Goal: Task Accomplishment & Management: Complete application form

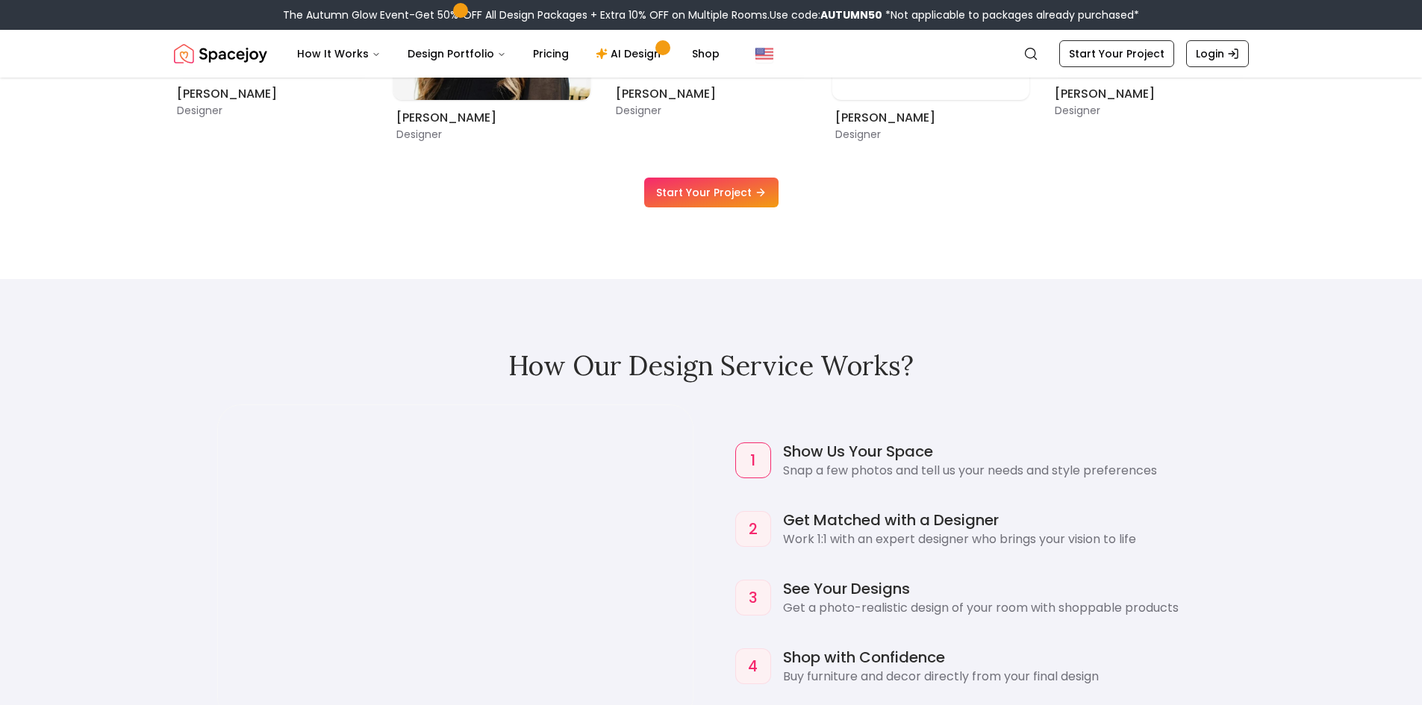
scroll to position [1269, 0]
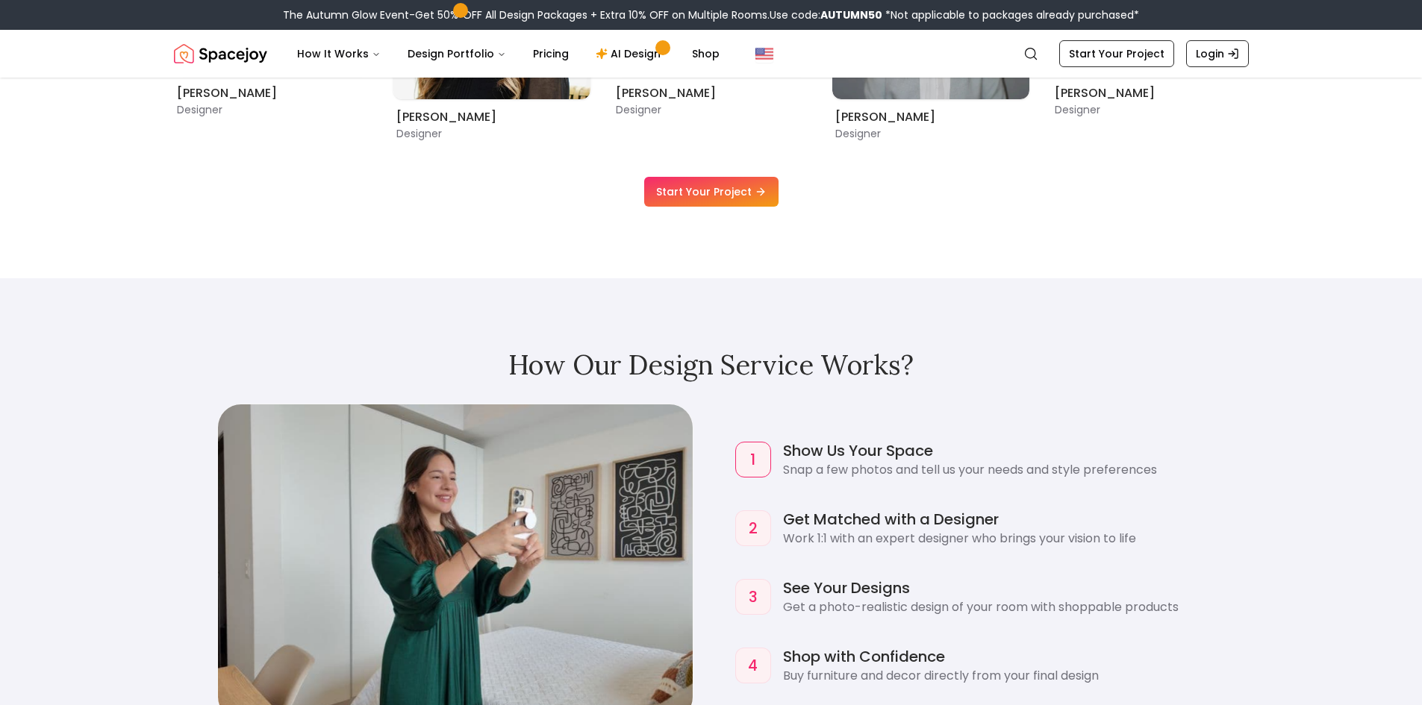
click at [714, 186] on link "Start Your Project" at bounding box center [711, 192] width 134 height 30
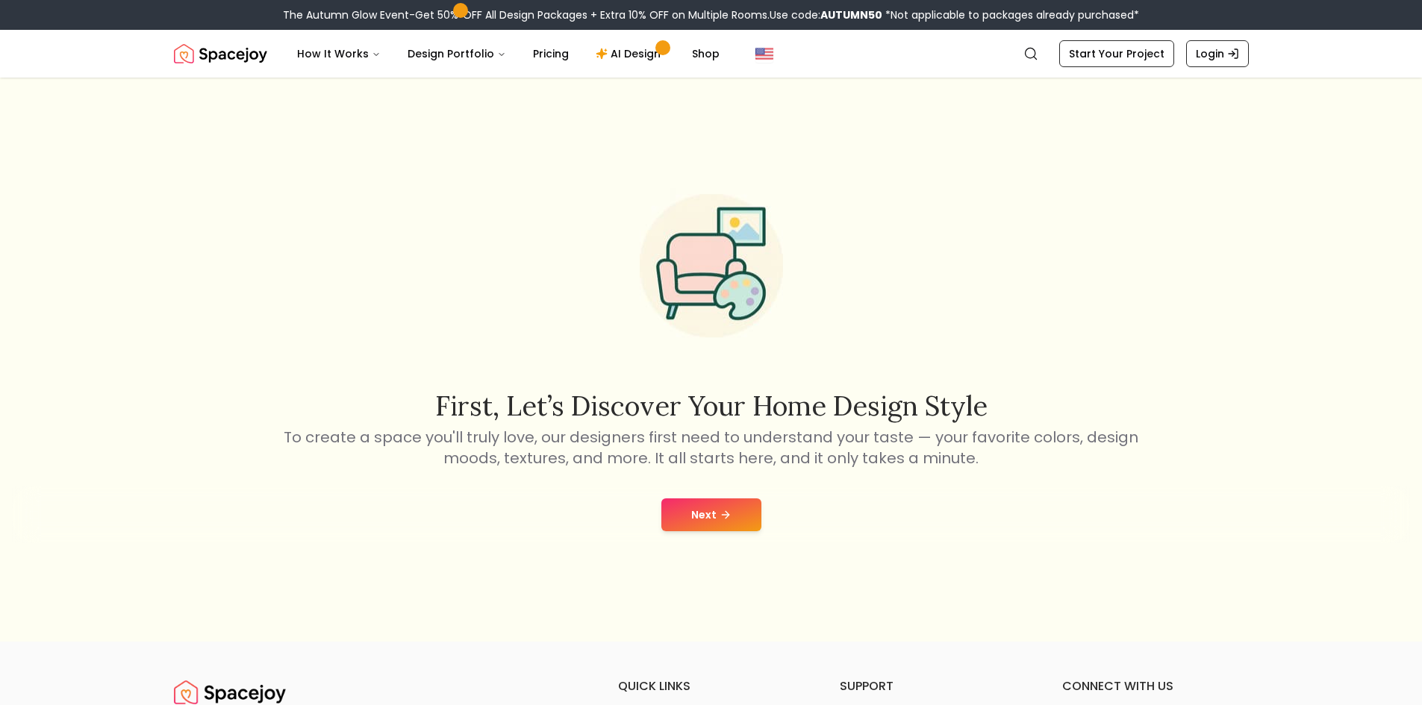
click at [688, 519] on button "Next" at bounding box center [711, 515] width 100 height 33
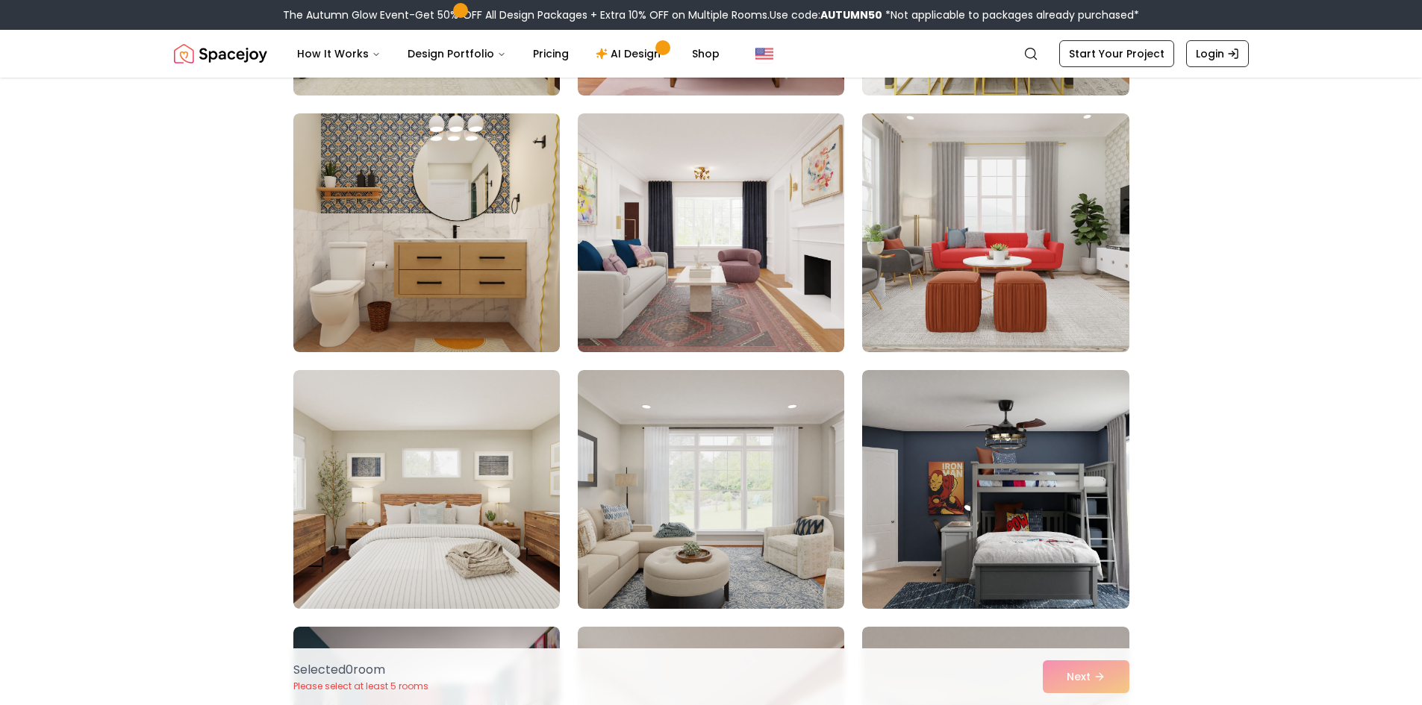
scroll to position [373, 0]
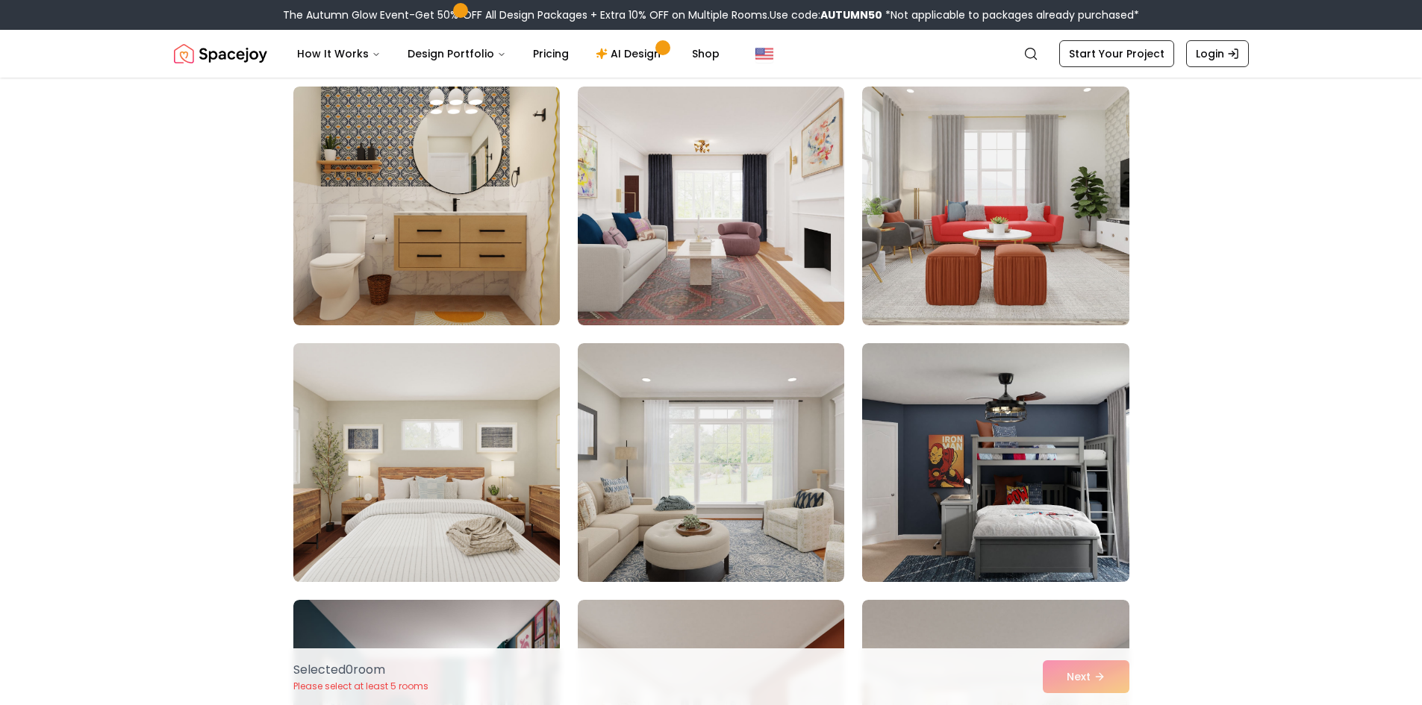
click at [473, 390] on img at bounding box center [427, 462] width 280 height 251
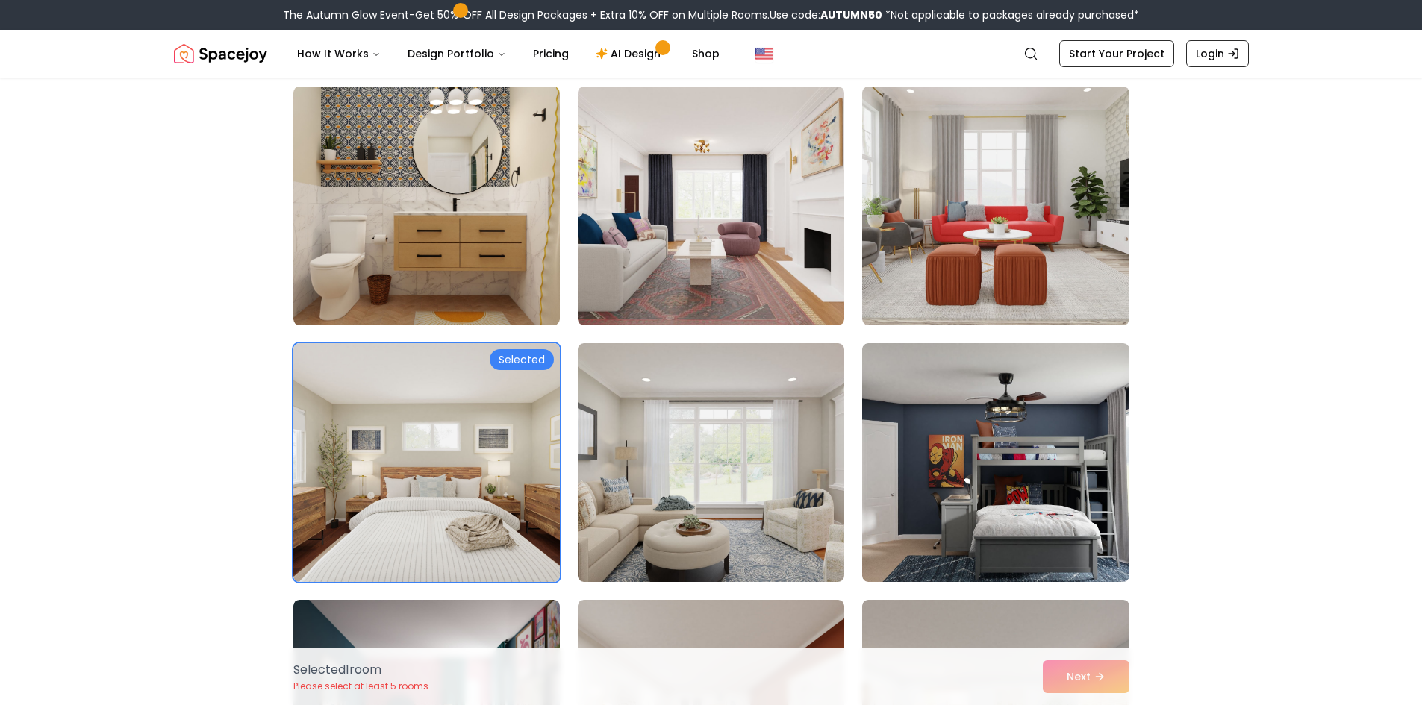
click at [1125, 689] on div "Selected 1 room Please select at least 5 rooms Next" at bounding box center [711, 677] width 860 height 57
click at [1097, 670] on div "Selected 1 room Please select at least 5 rooms Next" at bounding box center [711, 677] width 860 height 57
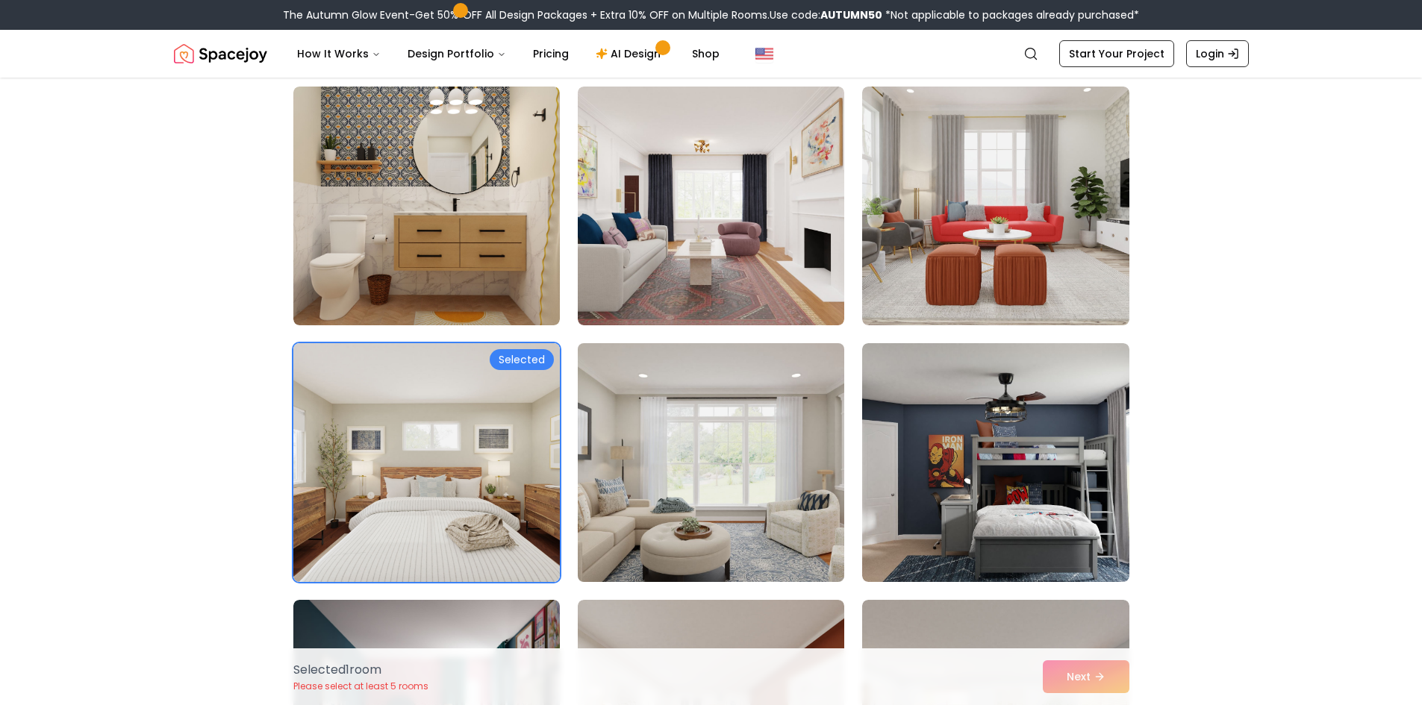
click at [721, 485] on img at bounding box center [711, 462] width 280 height 251
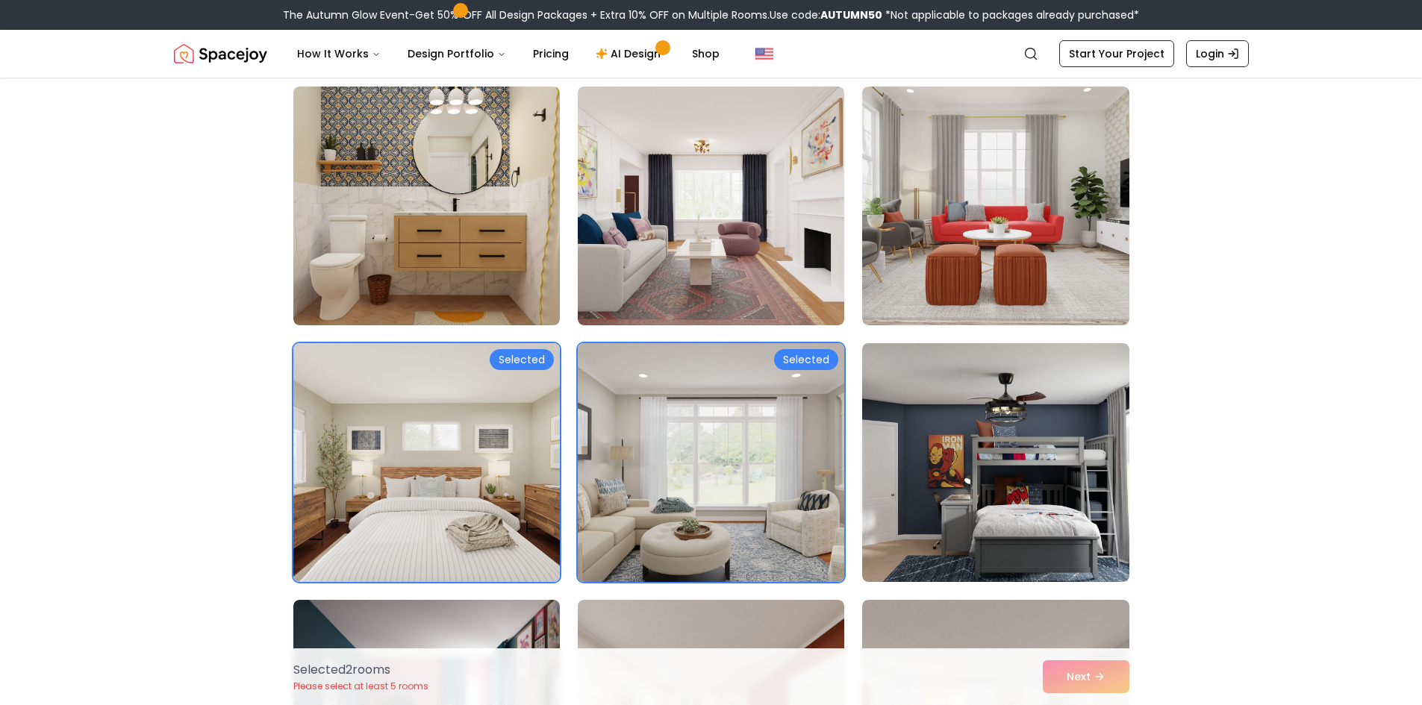
drag, startPoint x: 730, startPoint y: 493, endPoint x: 781, endPoint y: 499, distance: 51.8
click at [732, 493] on img at bounding box center [711, 462] width 280 height 251
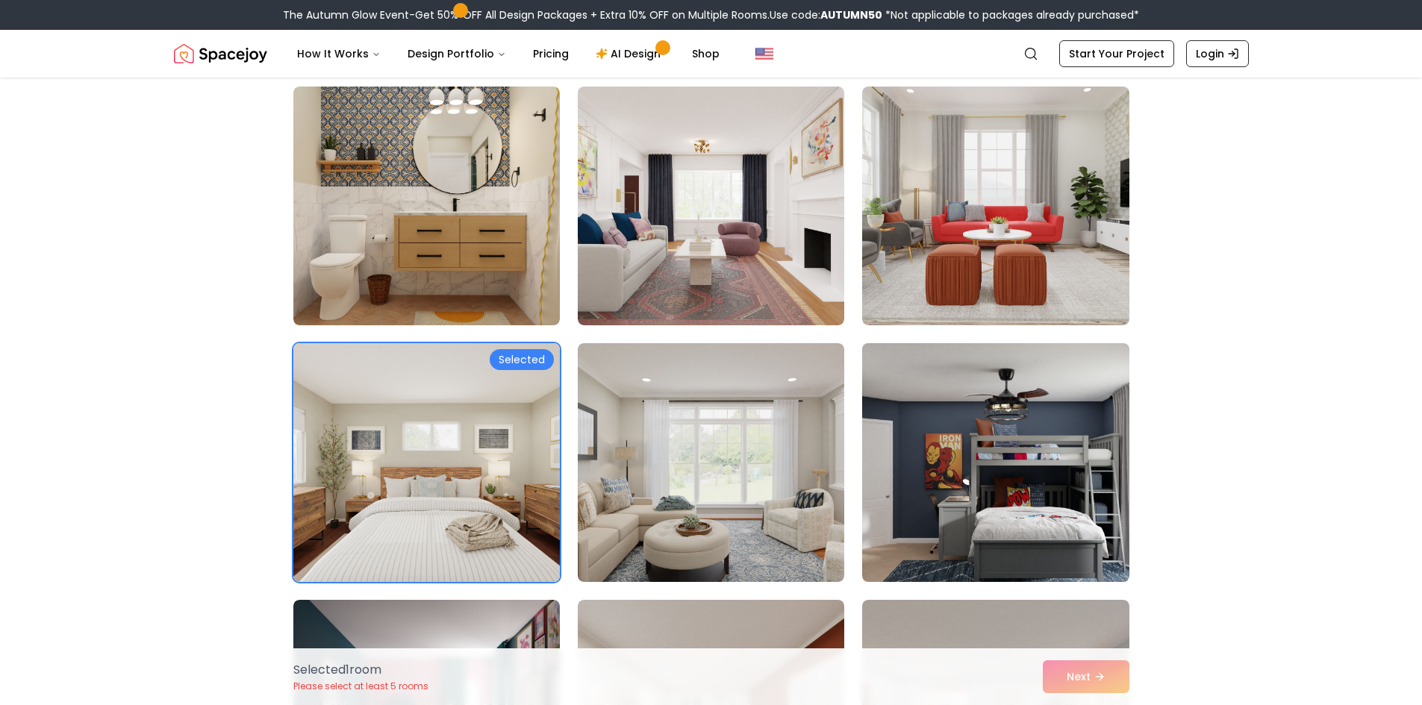
click at [962, 494] on img at bounding box center [995, 462] width 280 height 251
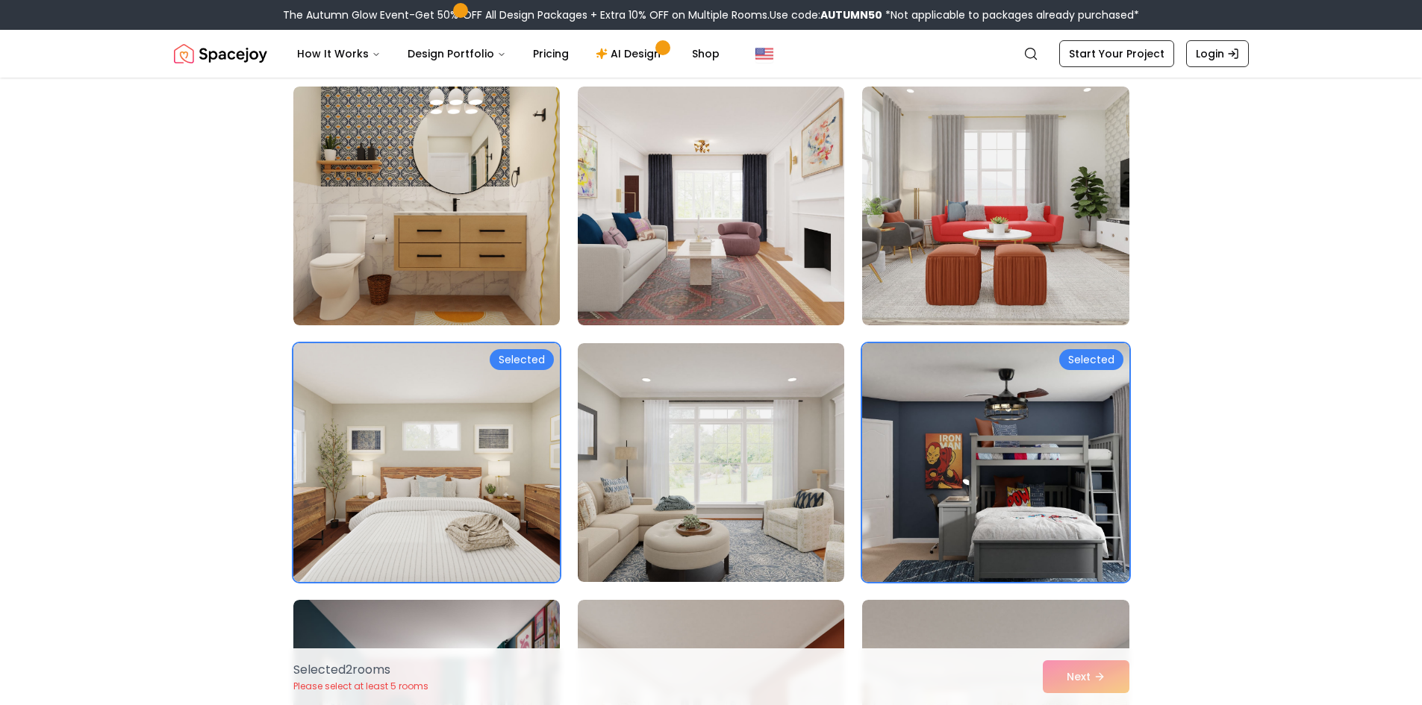
click at [941, 501] on img at bounding box center [995, 462] width 280 height 251
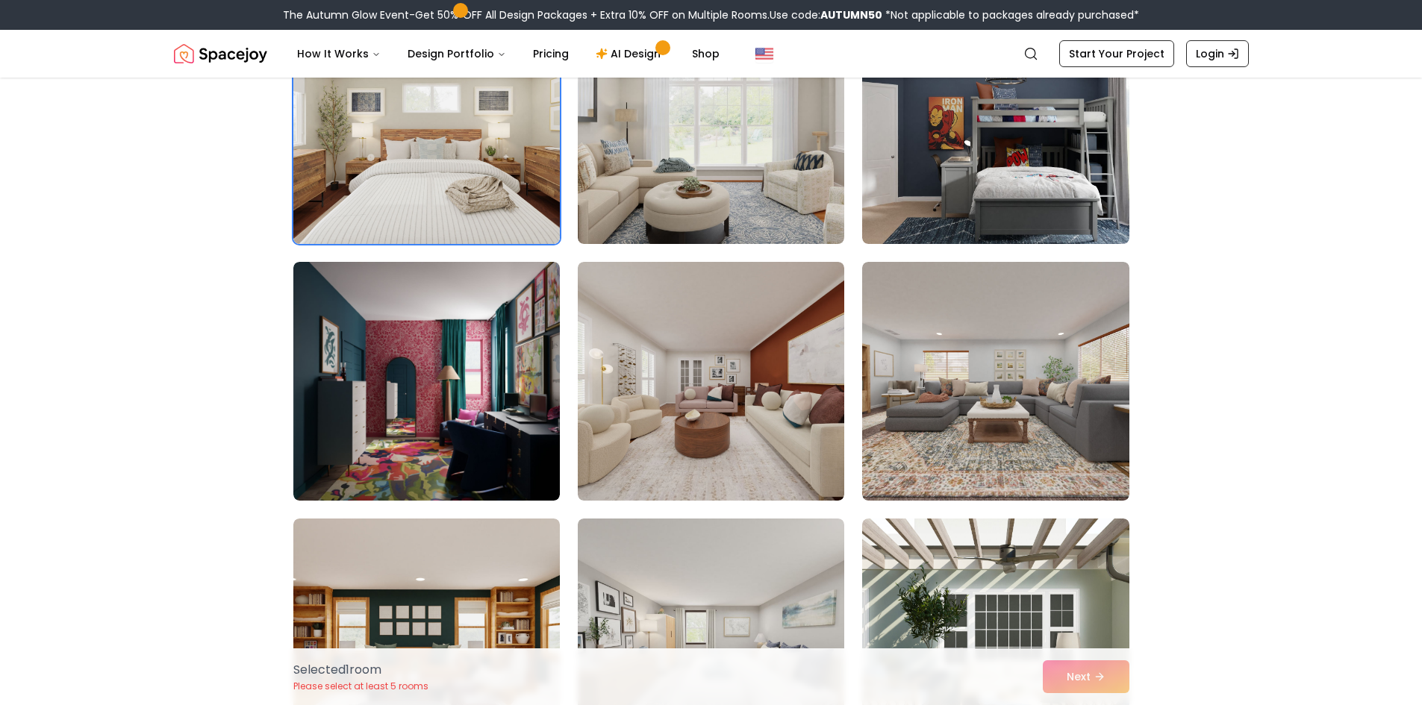
scroll to position [896, 0]
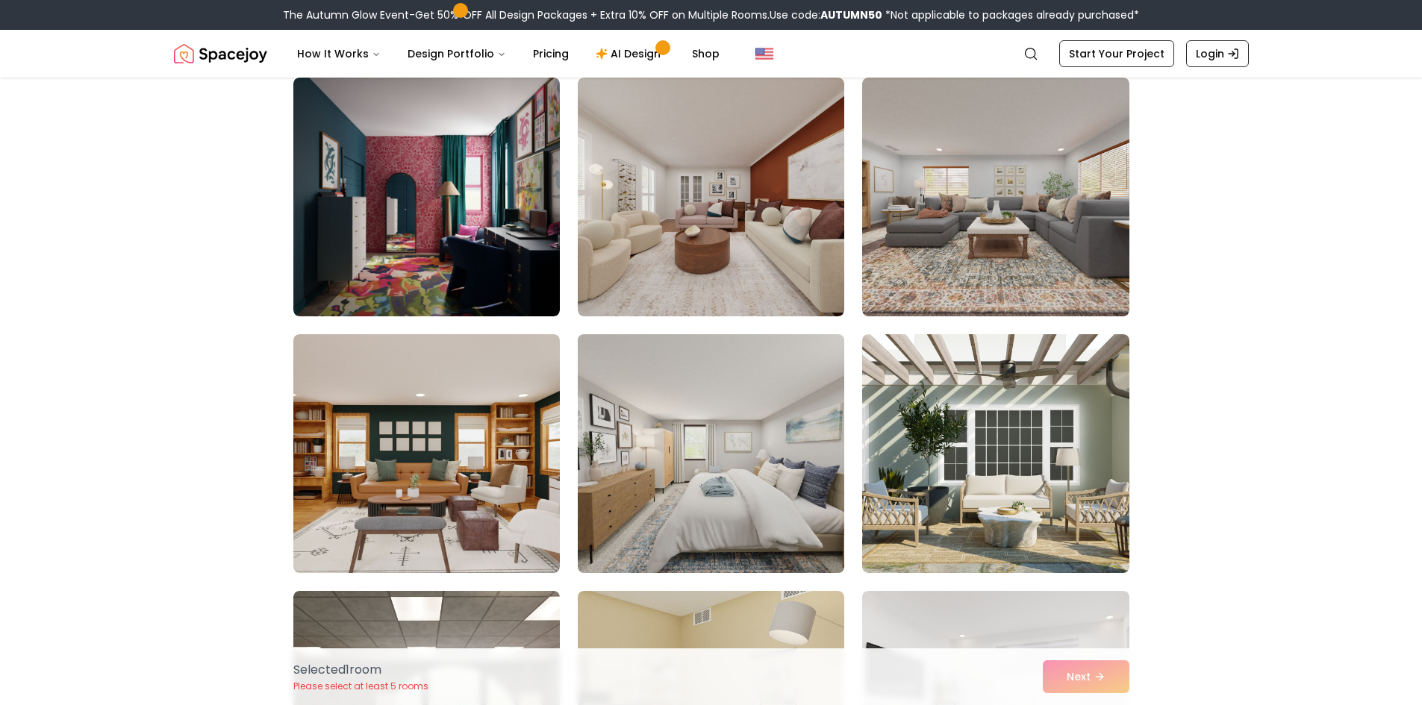
click at [743, 404] on img at bounding box center [711, 453] width 280 height 251
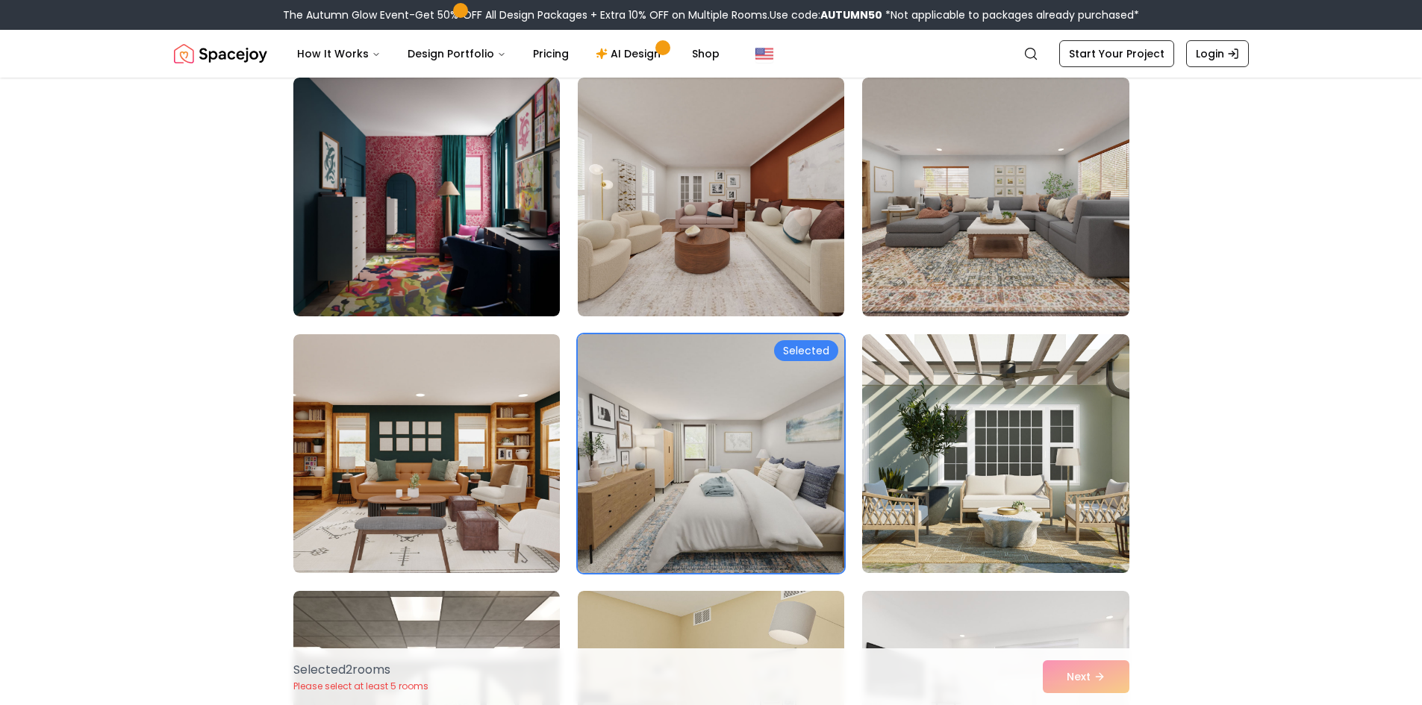
click at [679, 507] on img at bounding box center [711, 453] width 280 height 251
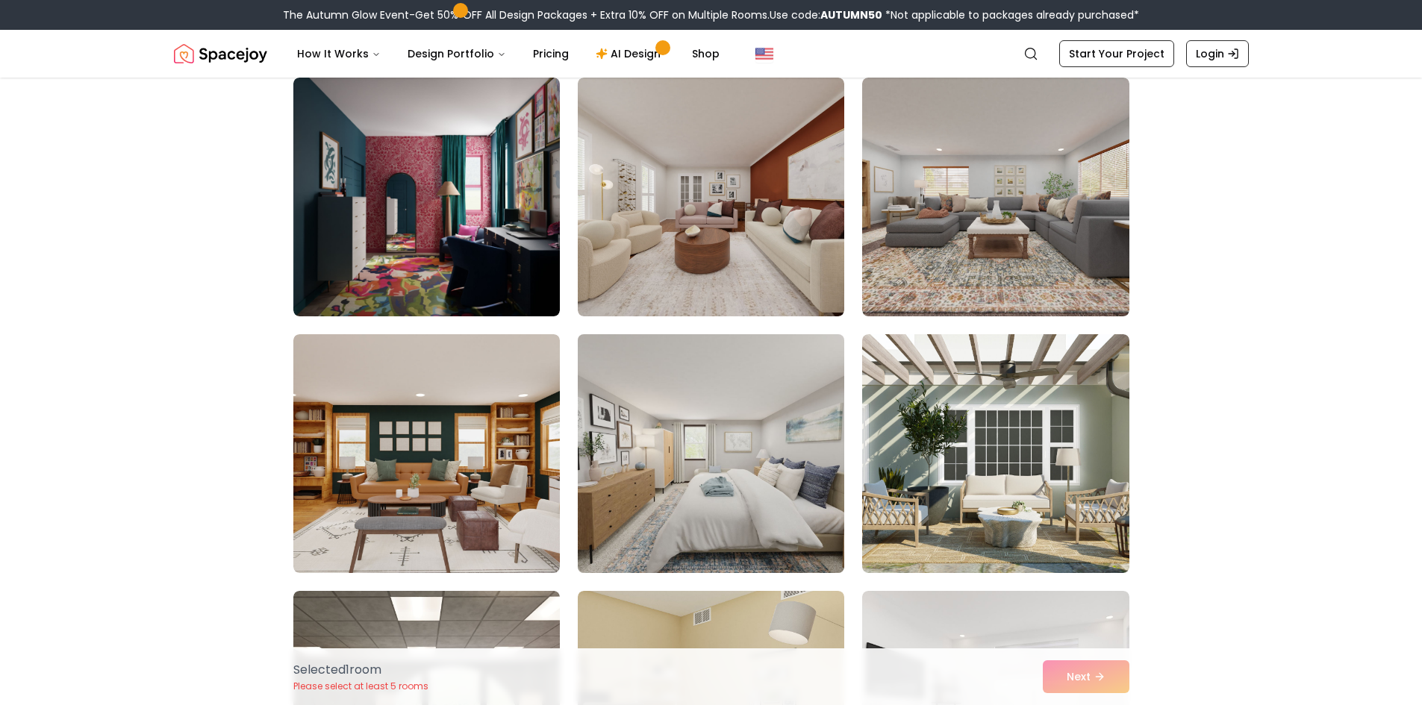
click at [679, 506] on img at bounding box center [711, 453] width 280 height 251
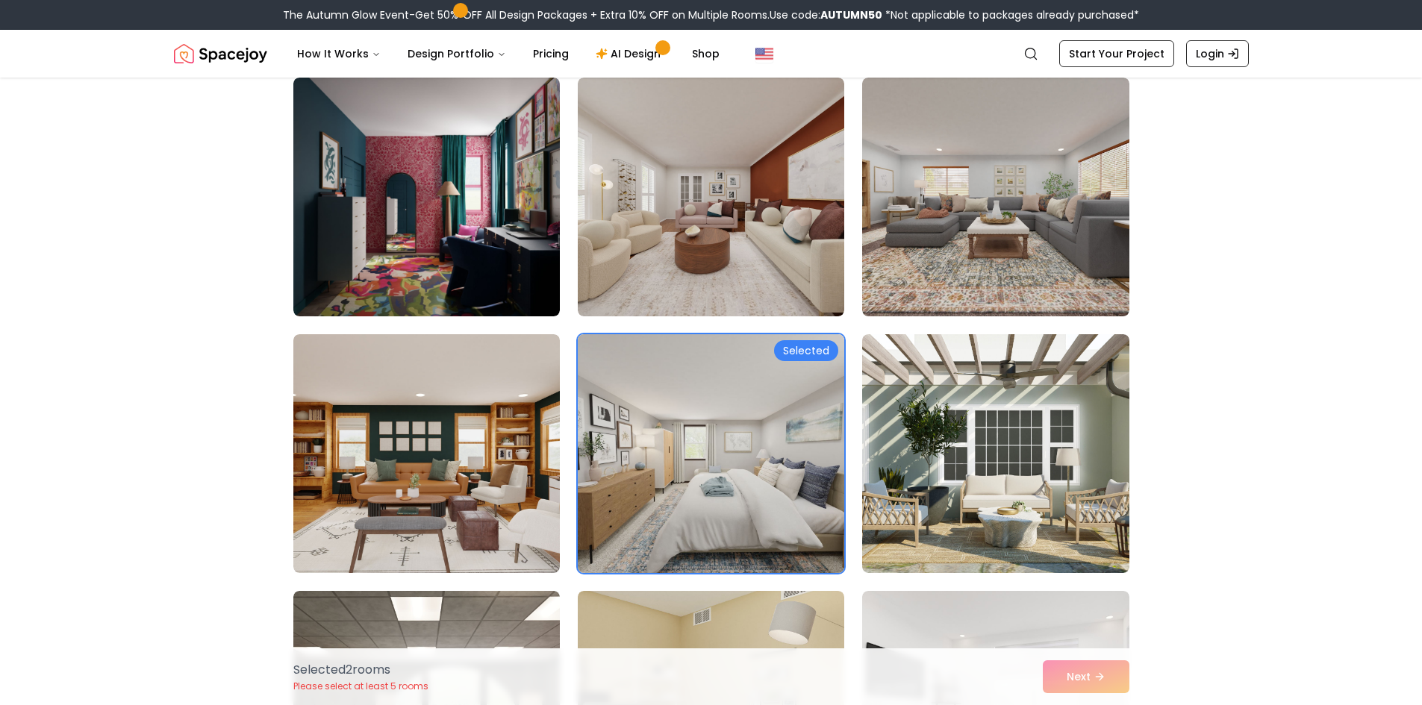
click at [679, 506] on img at bounding box center [711, 453] width 280 height 251
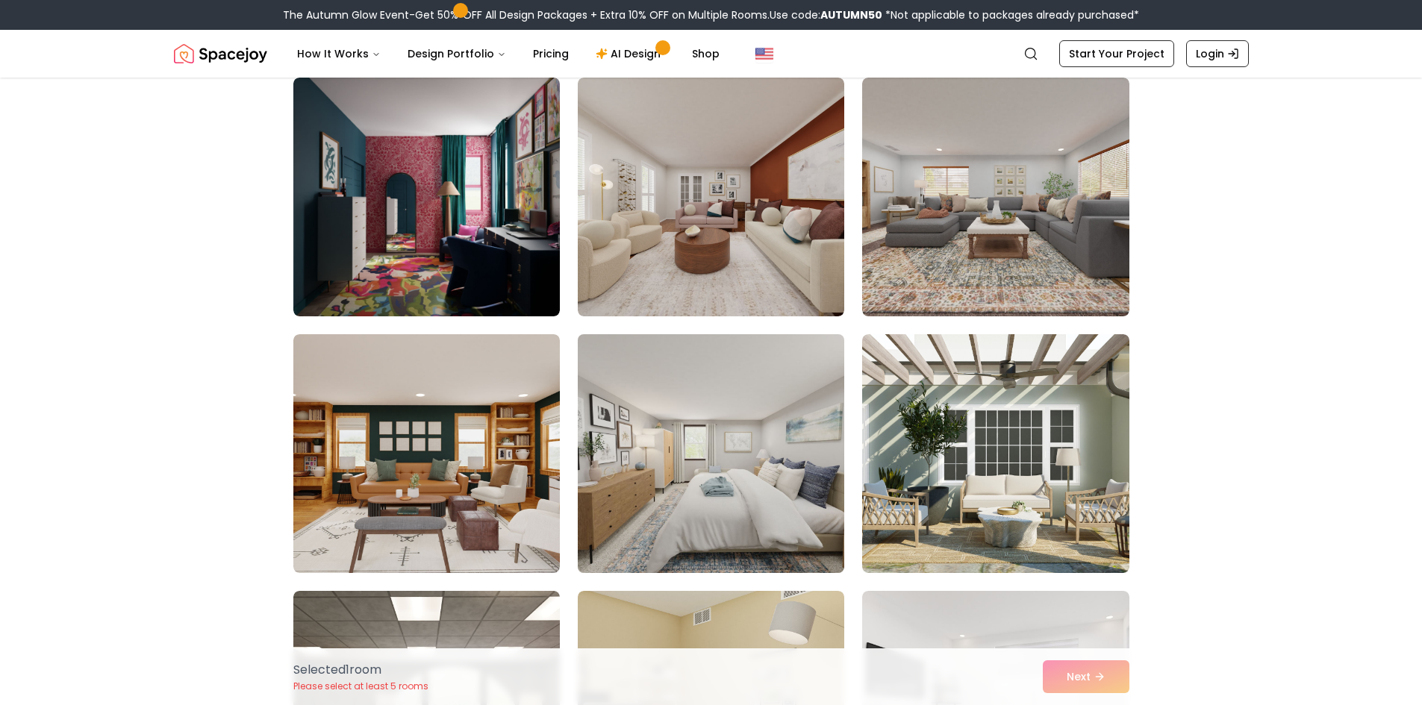
click at [679, 506] on img at bounding box center [711, 453] width 280 height 251
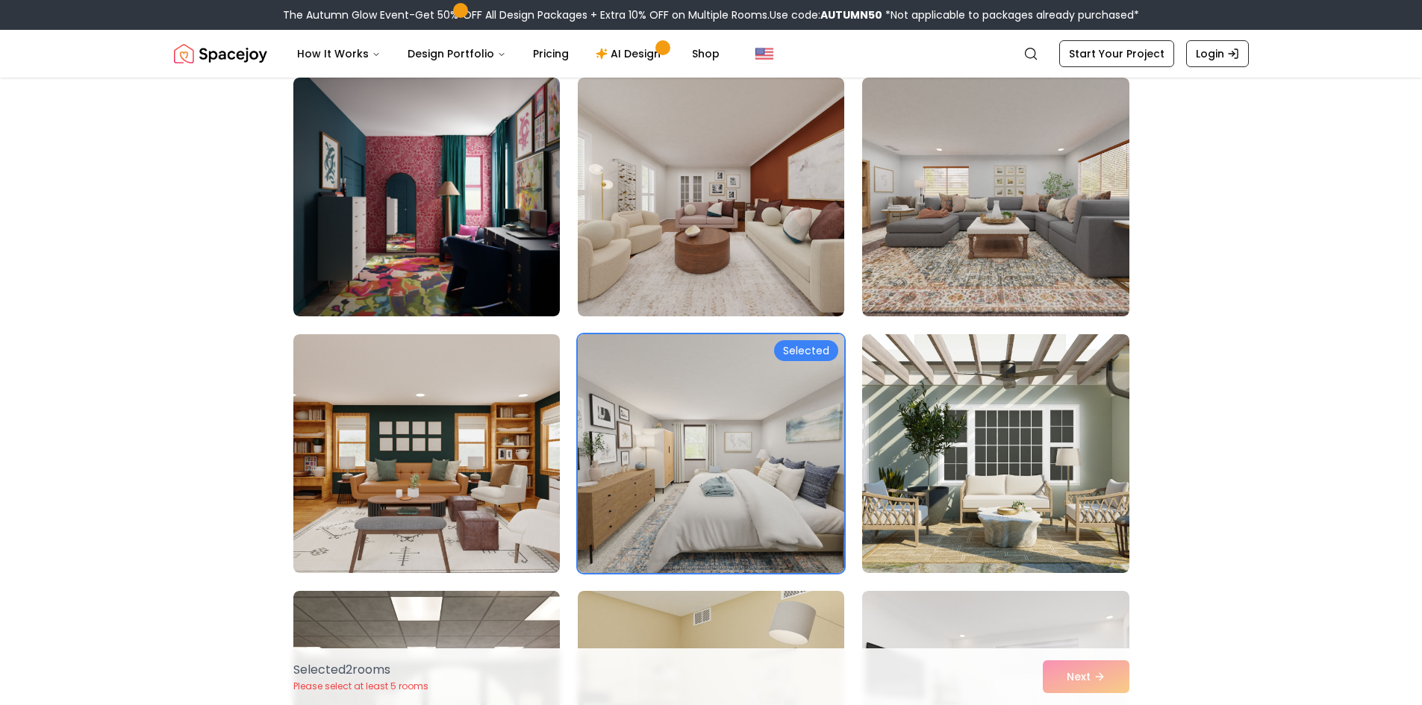
click at [678, 505] on img at bounding box center [711, 453] width 280 height 251
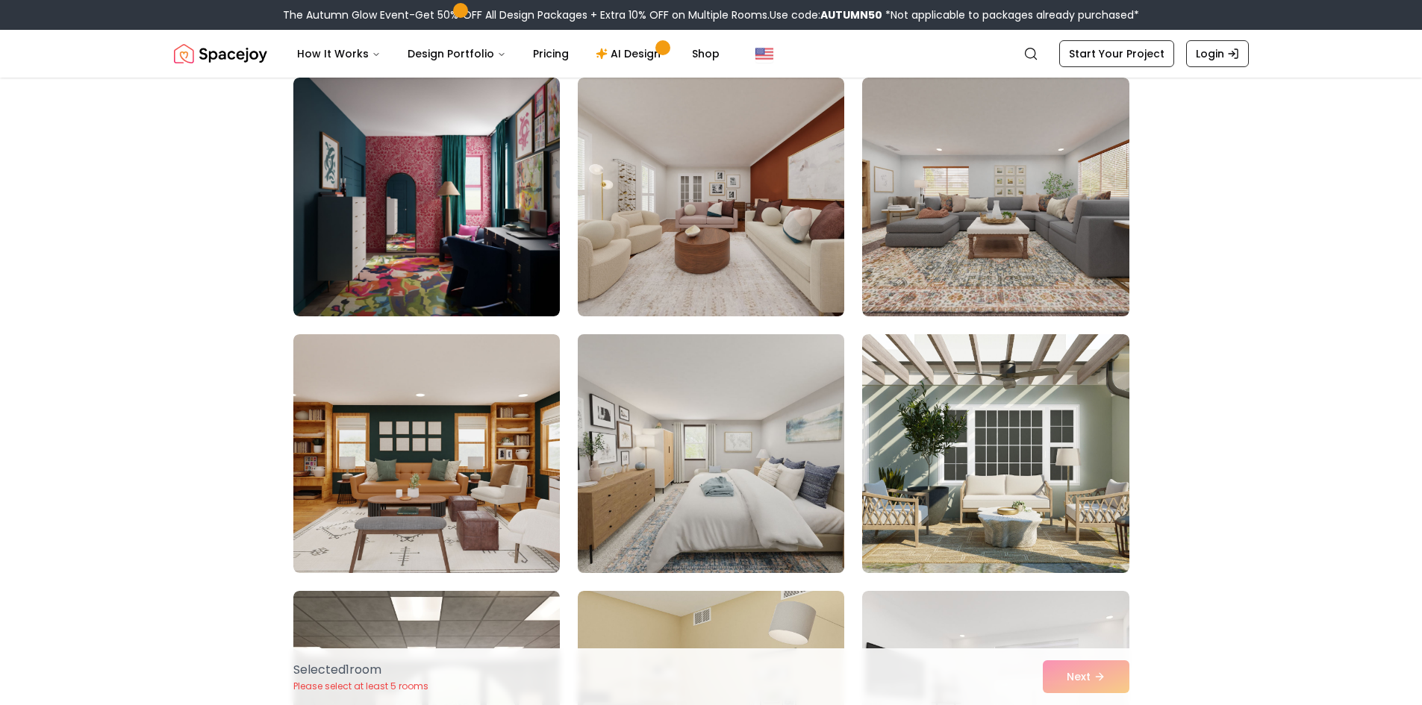
click at [667, 498] on img at bounding box center [711, 453] width 280 height 251
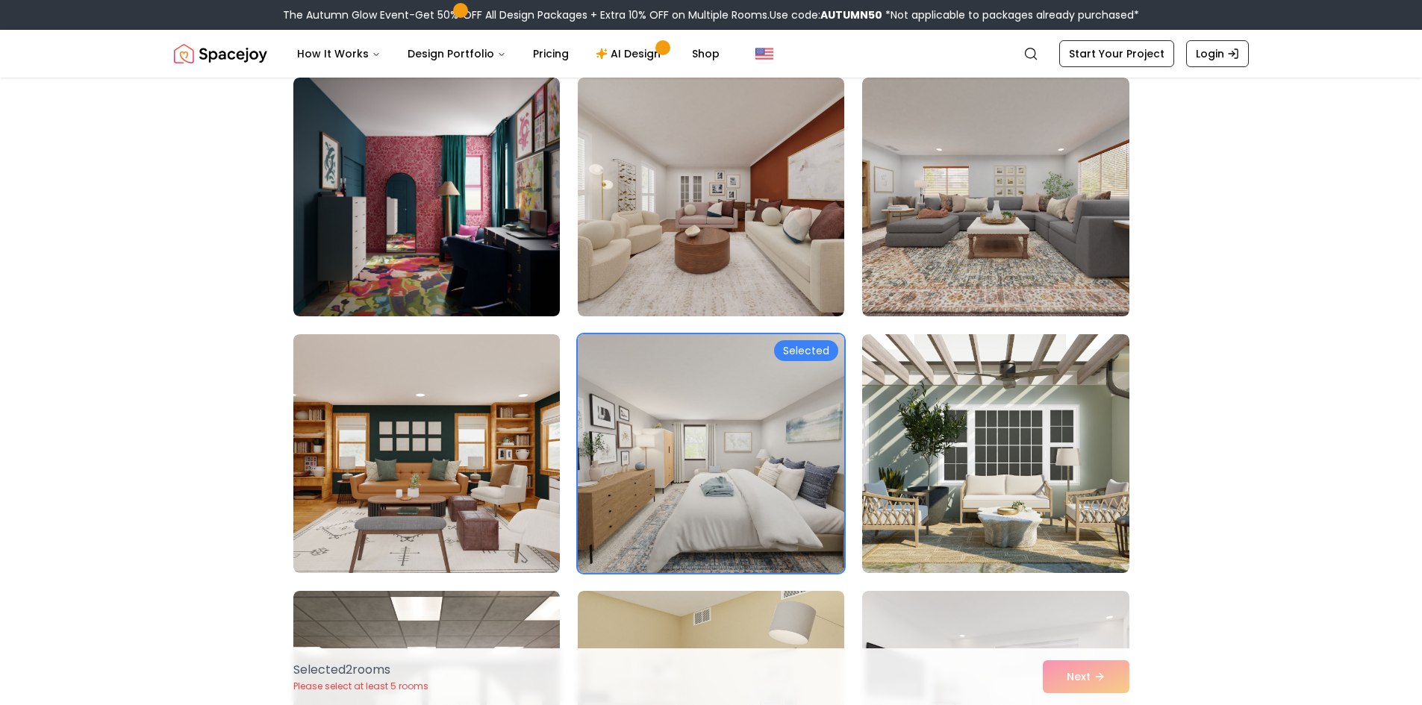
click at [667, 498] on img at bounding box center [711, 453] width 280 height 251
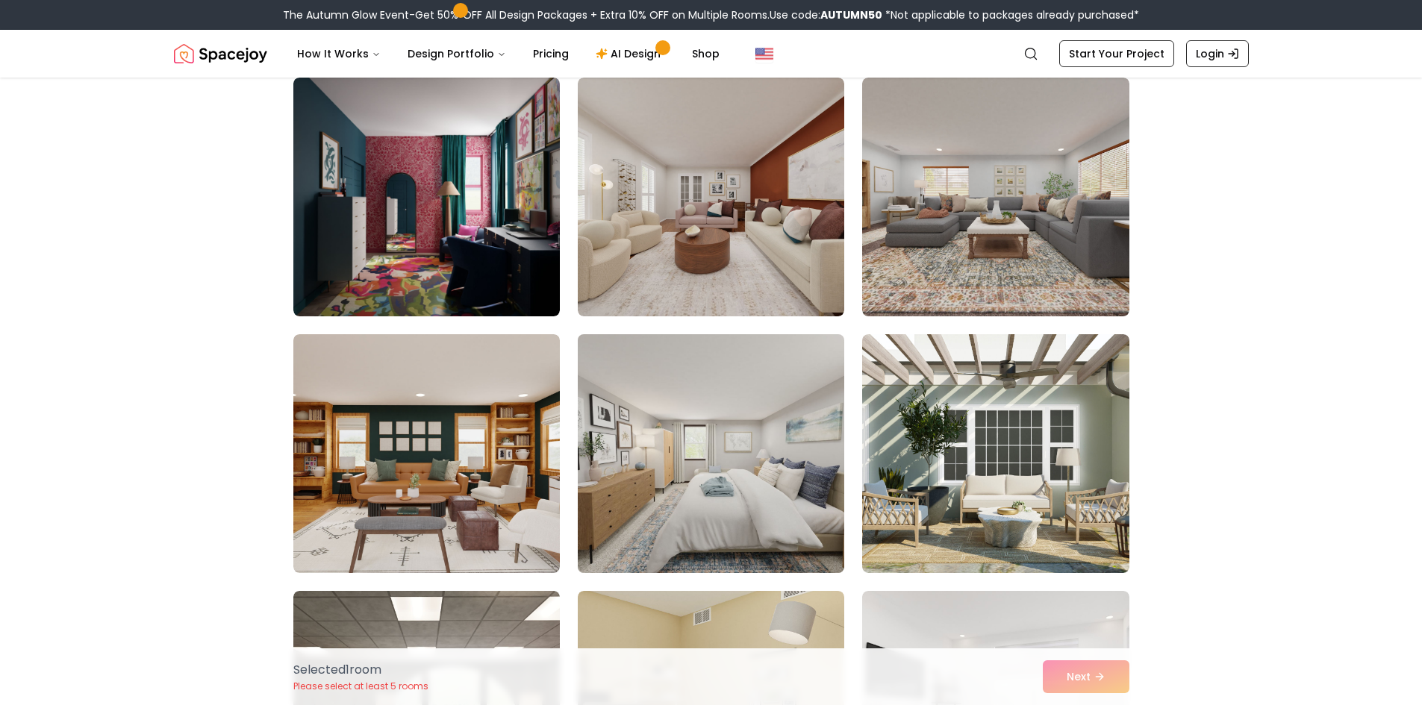
click at [667, 498] on img at bounding box center [711, 453] width 280 height 251
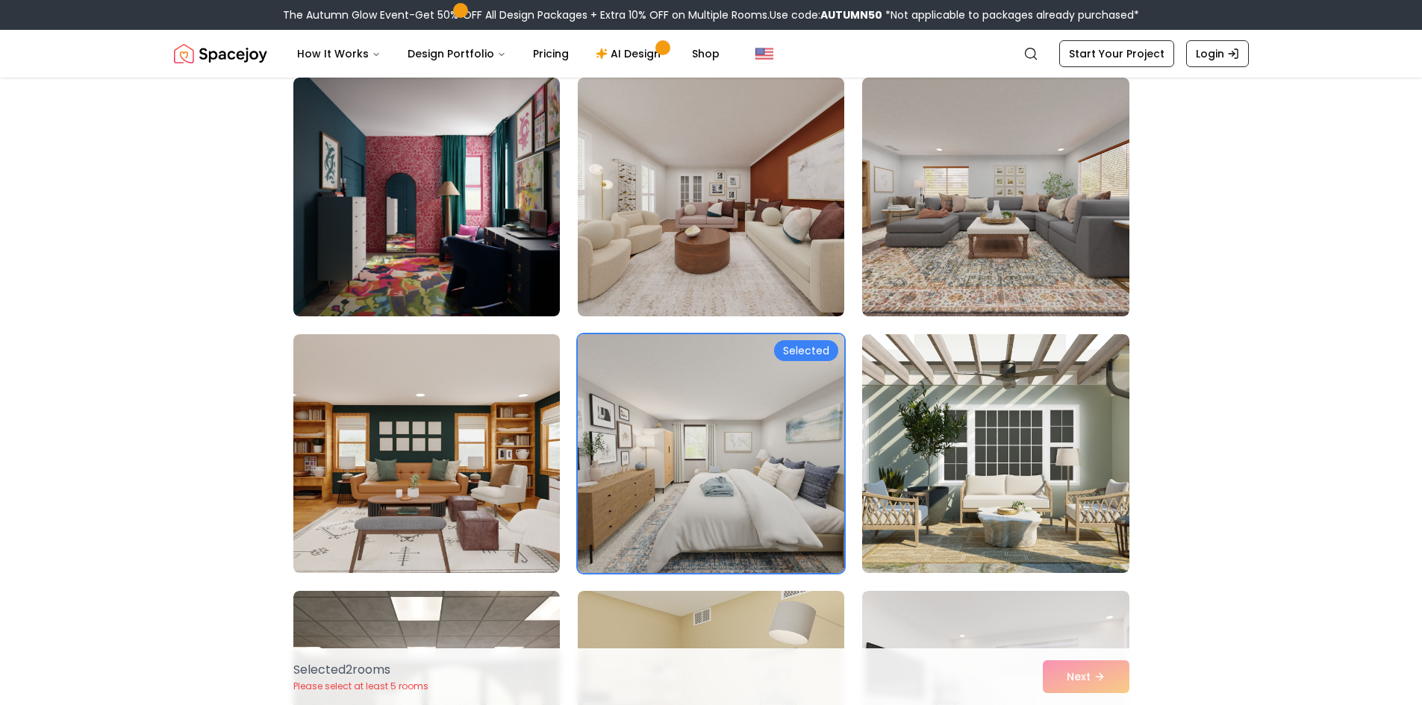
click at [667, 498] on img at bounding box center [711, 453] width 280 height 251
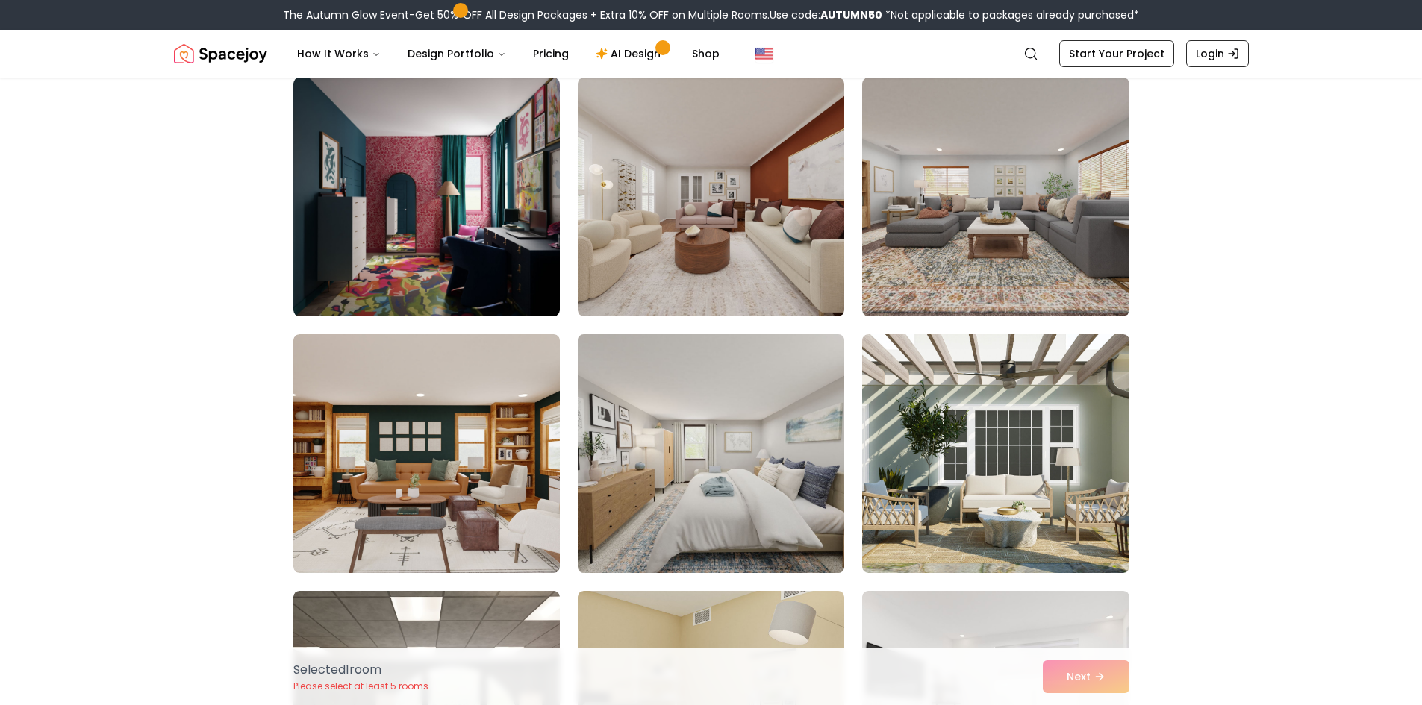
click at [667, 498] on img at bounding box center [711, 453] width 280 height 251
